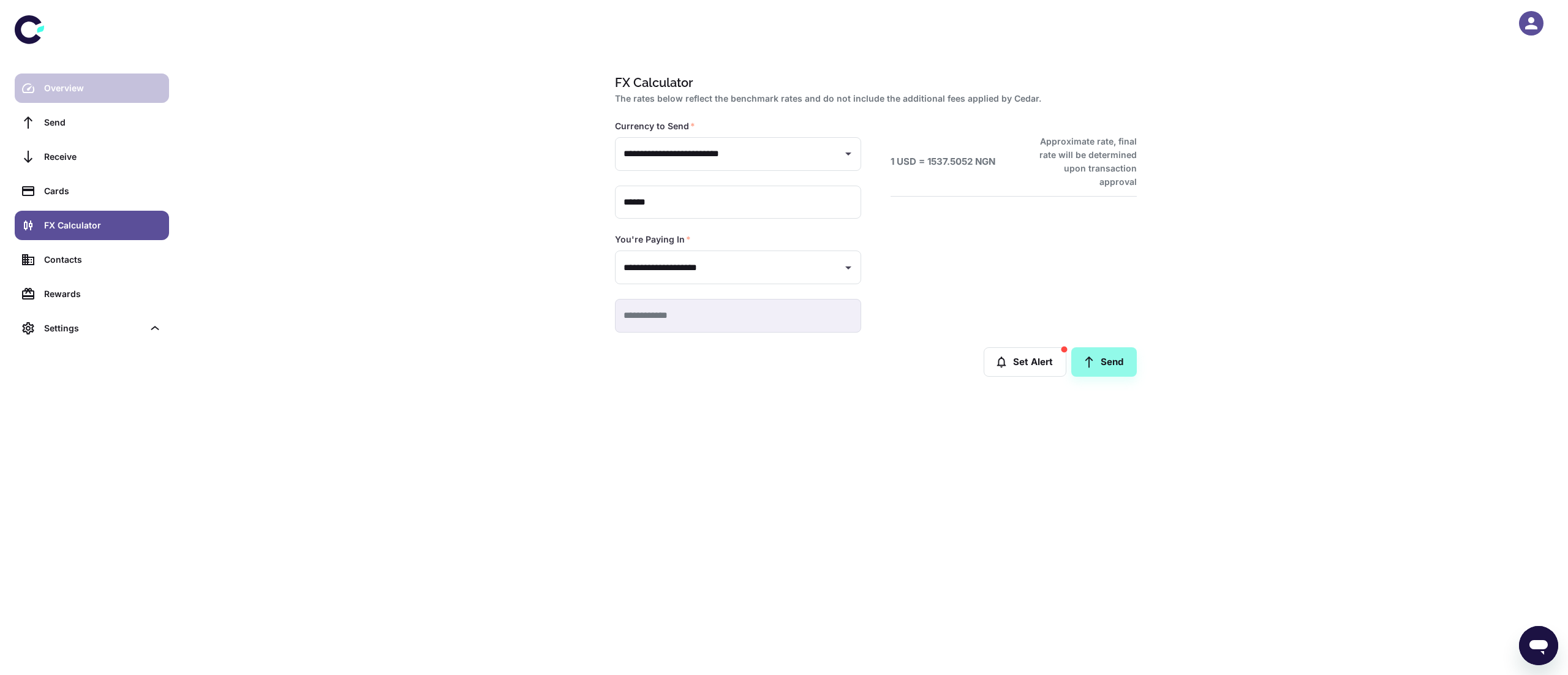
click at [80, 95] on link "Overview" at bounding box center [91, 87] width 154 height 29
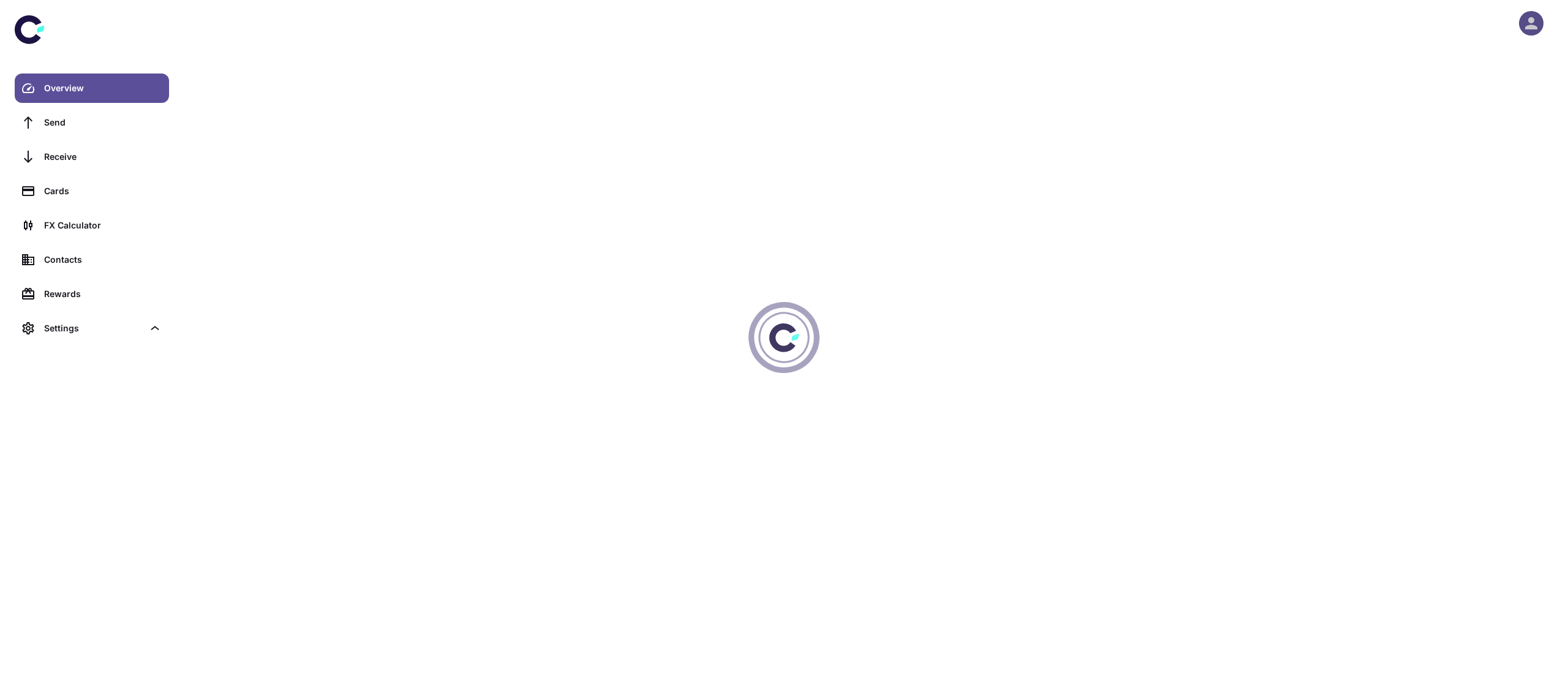
click at [1532, 22] on icon "button" at bounding box center [1531, 23] width 12 height 12
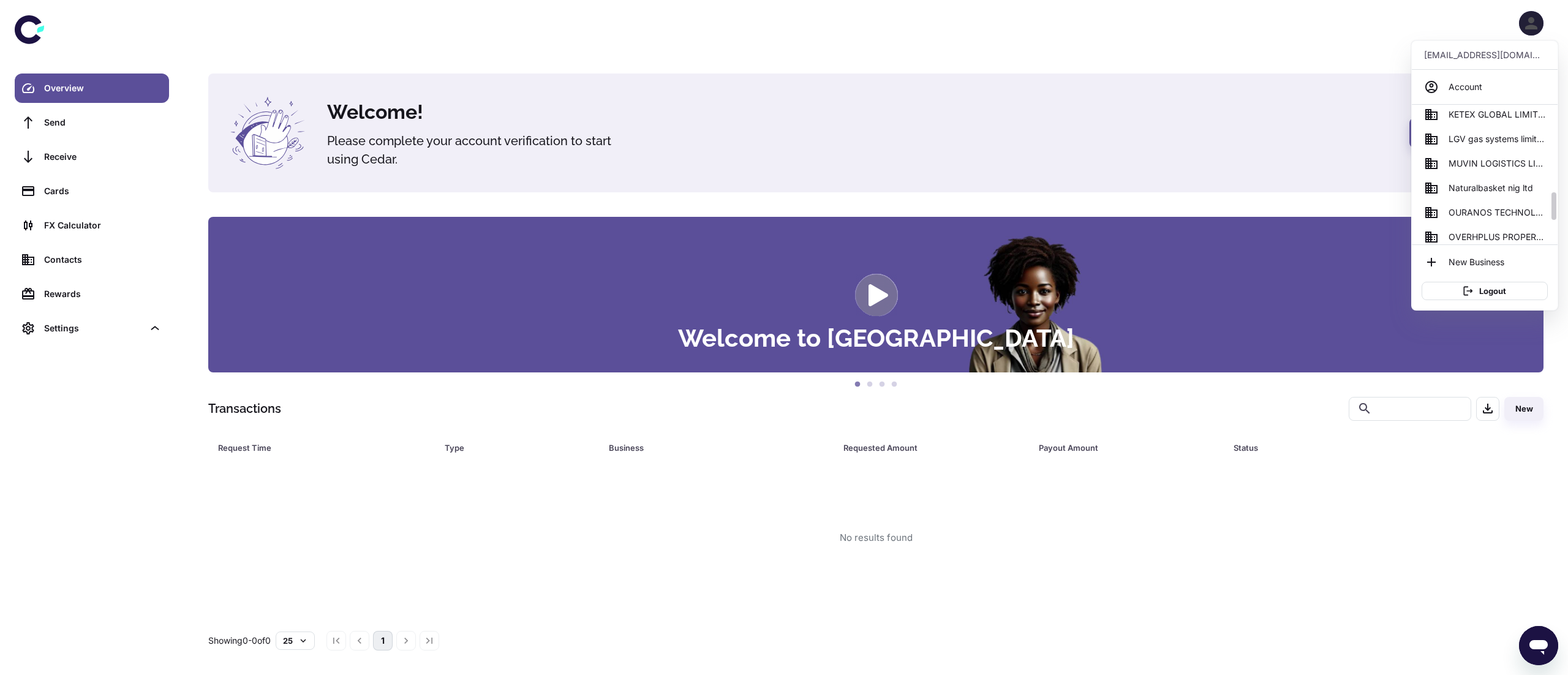
scroll to position [405, 0]
click at [1493, 182] on span "Naturalbasket nig ltd" at bounding box center [1490, 182] width 85 height 13
